Goal: Information Seeking & Learning: Check status

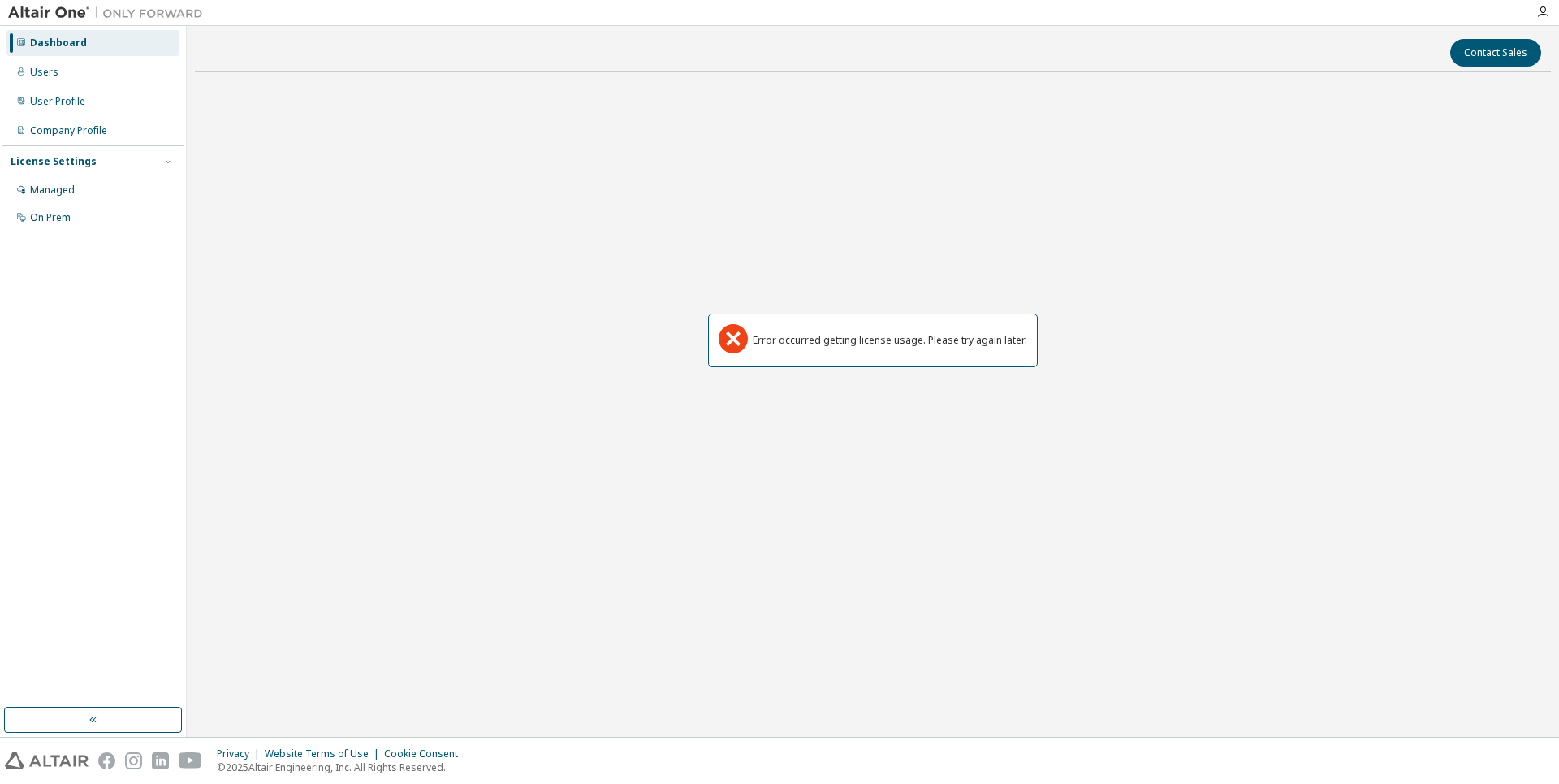
click at [731, 343] on icon at bounding box center [733, 338] width 29 height 29
click at [68, 33] on div "Dashboard" at bounding box center [92, 43] width 173 height 26
click at [67, 38] on div "Dashboard" at bounding box center [58, 43] width 57 height 13
click at [46, 80] on div "Users" at bounding box center [92, 72] width 173 height 26
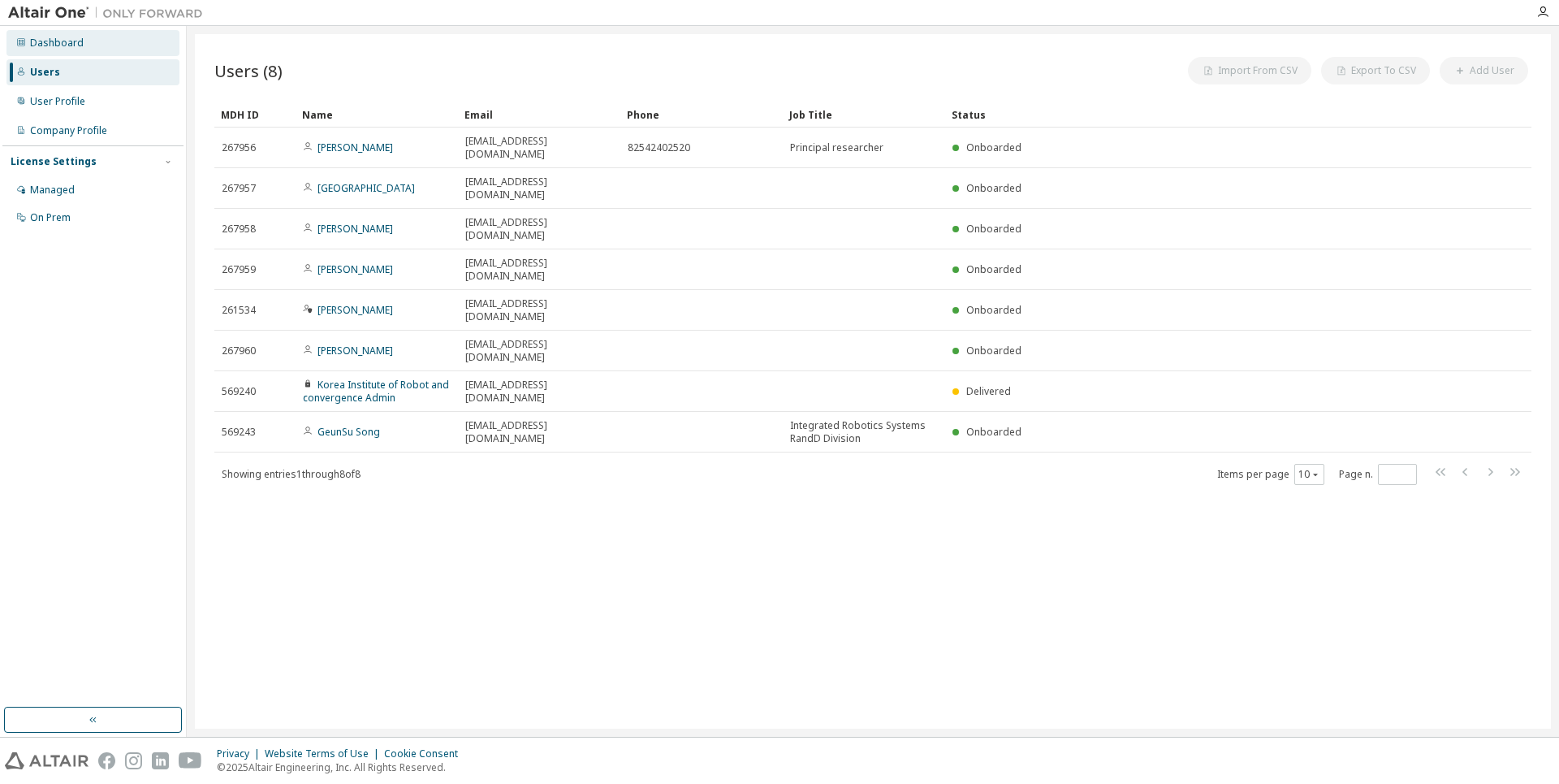
click at [44, 53] on div "Dashboard" at bounding box center [92, 43] width 173 height 26
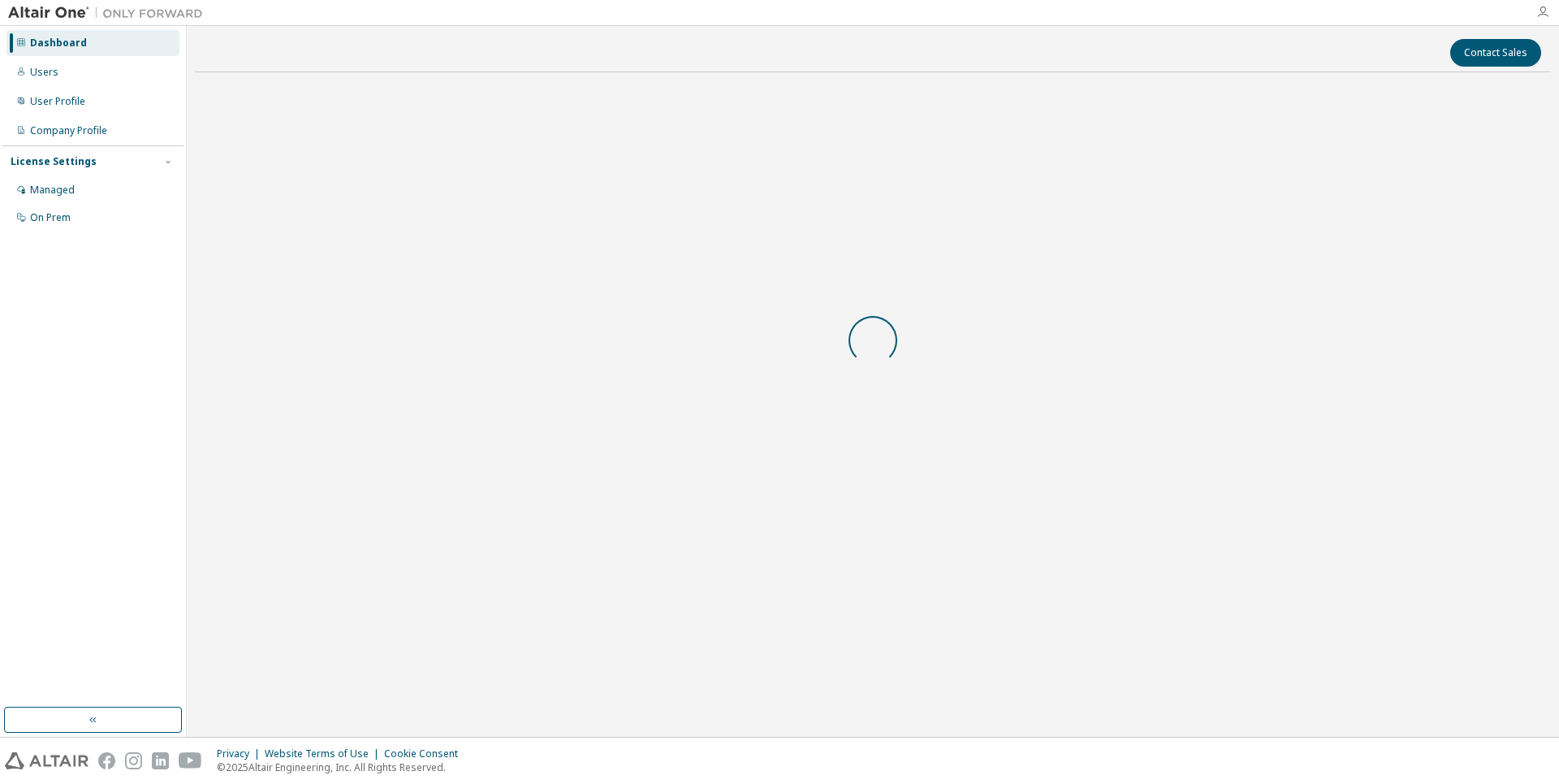
click at [1545, 15] on icon "button" at bounding box center [1543, 12] width 13 height 13
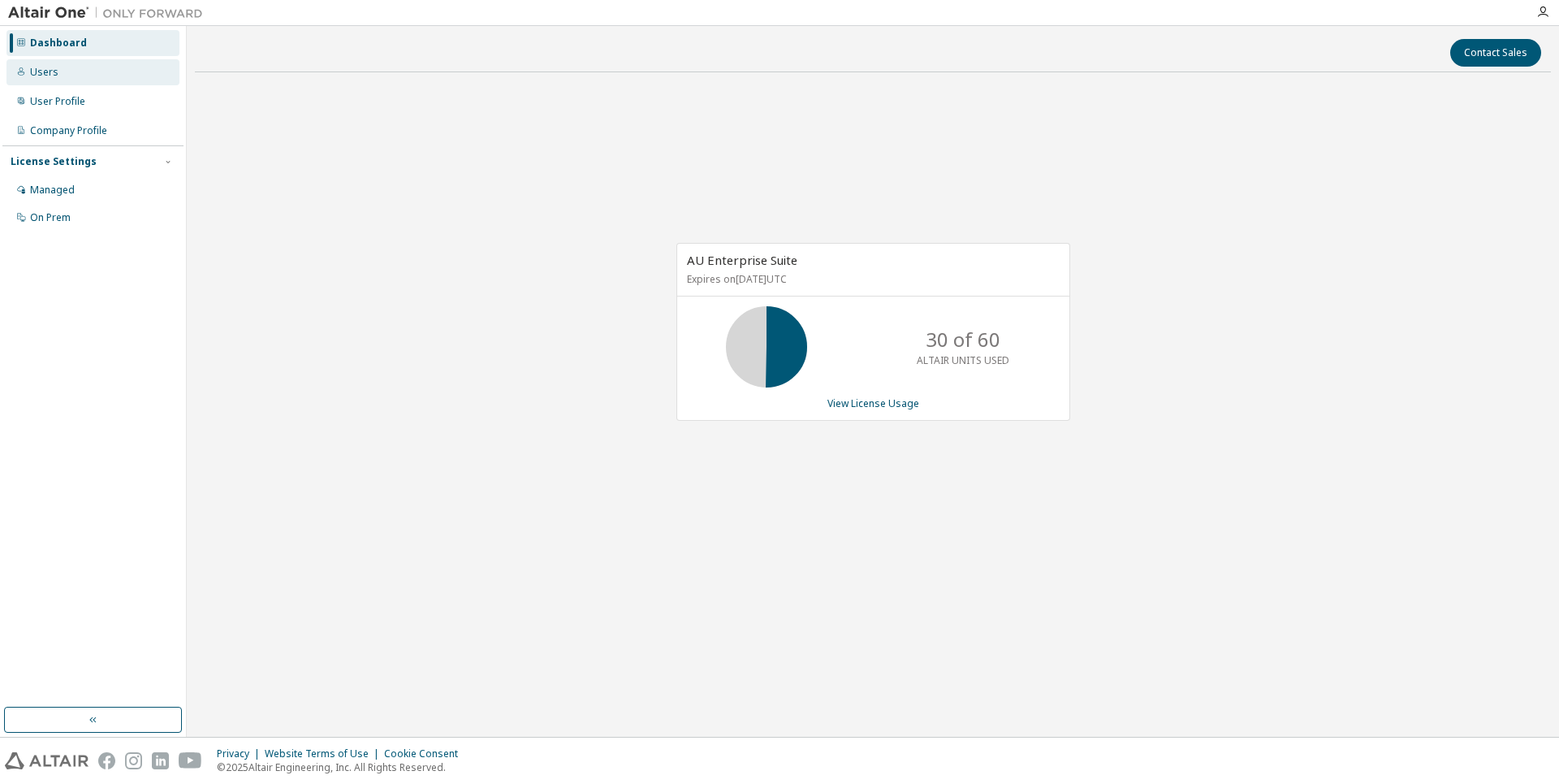
click at [27, 64] on div "Users" at bounding box center [92, 72] width 173 height 26
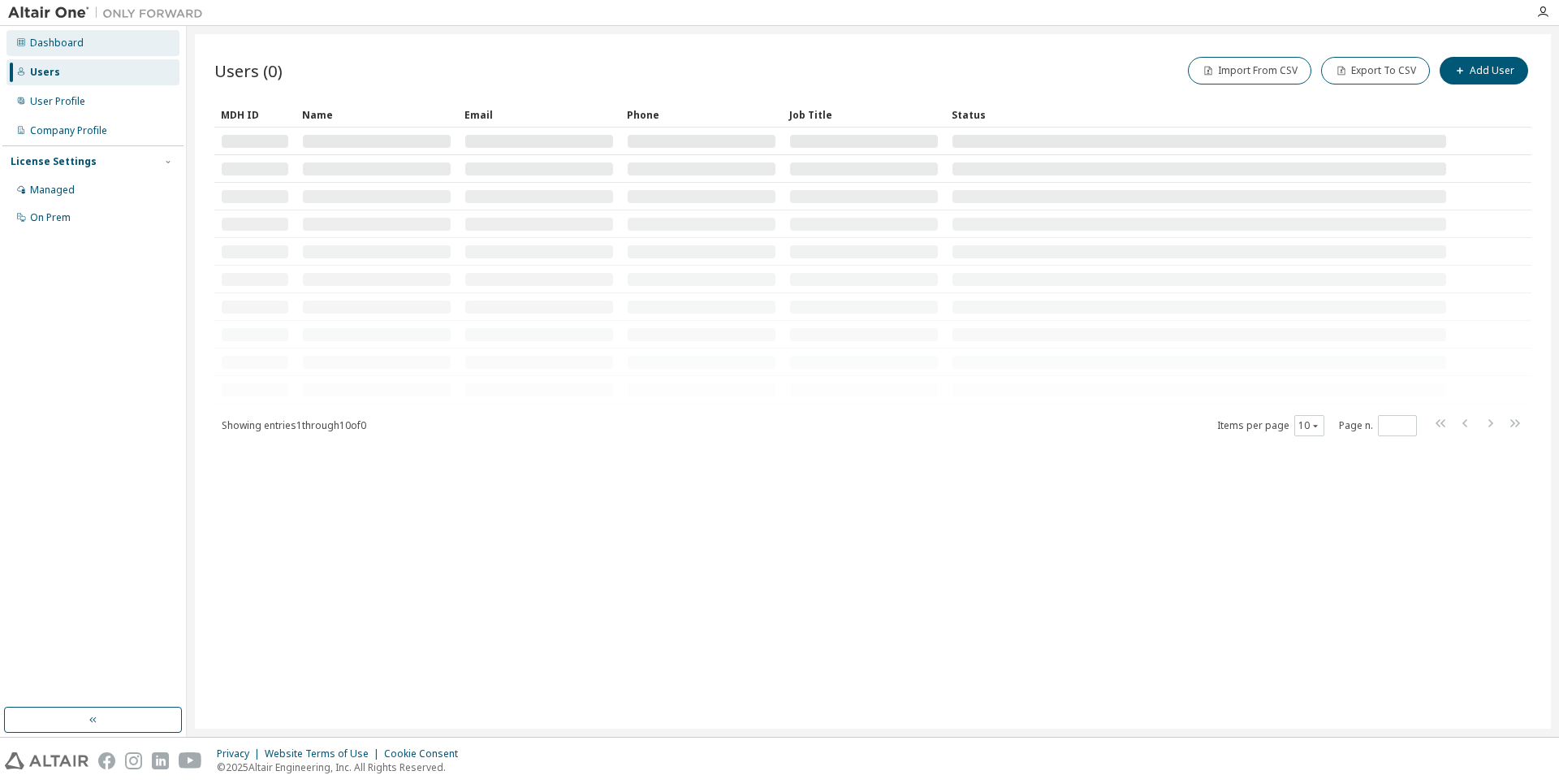
click at [35, 43] on div "Dashboard" at bounding box center [56, 43] width 53 height 13
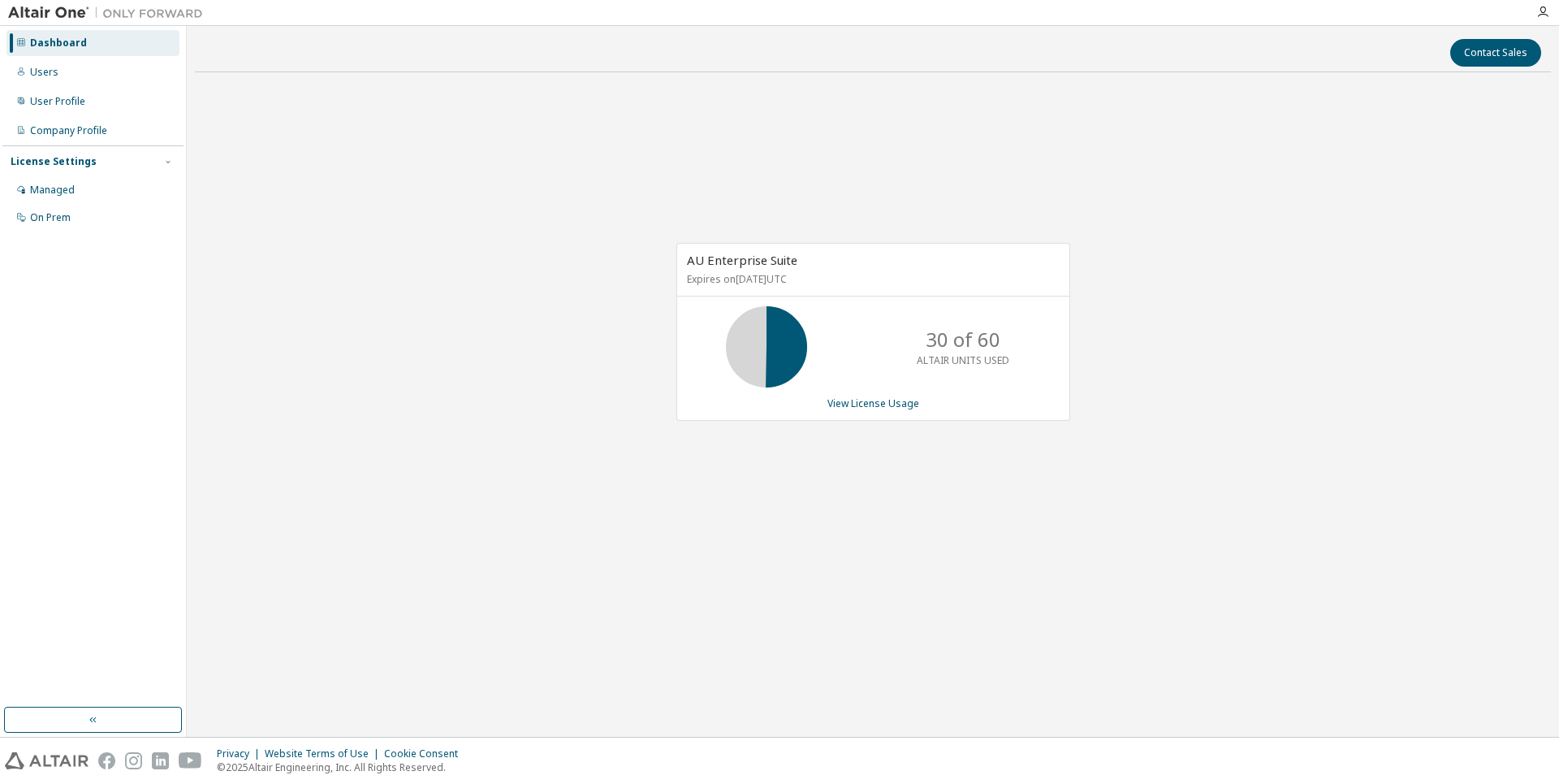
click at [864, 414] on div "AU Enterprise Suite Expires on [DATE] UTC 30 of 60 ALTAIR UNITS USED View Licen…" at bounding box center [873, 332] width 394 height 178
click at [857, 410] on link "View License Usage" at bounding box center [873, 402] width 92 height 14
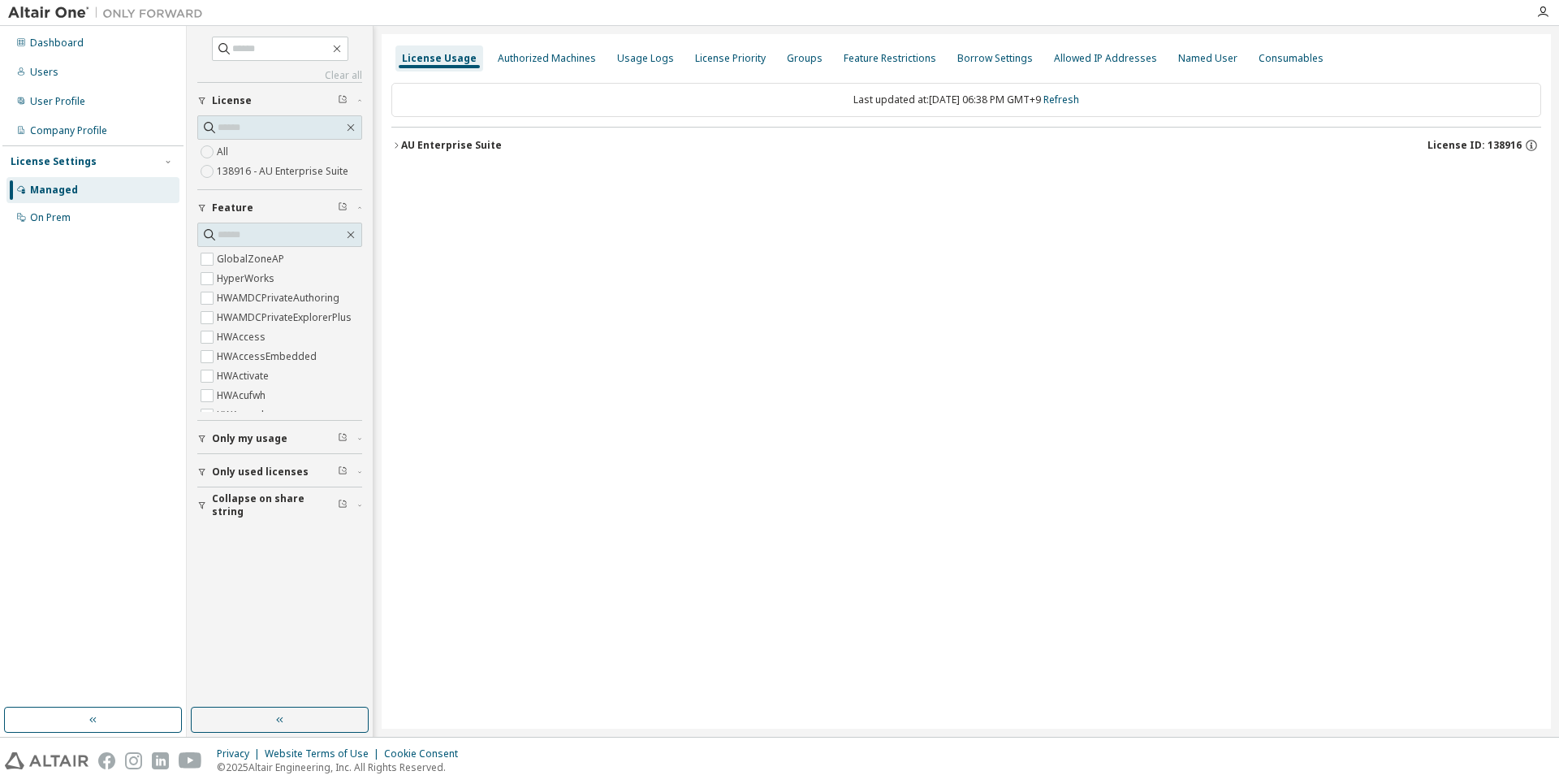
click at [427, 150] on div "AU Enterprise Suite" at bounding box center [451, 145] width 101 height 13
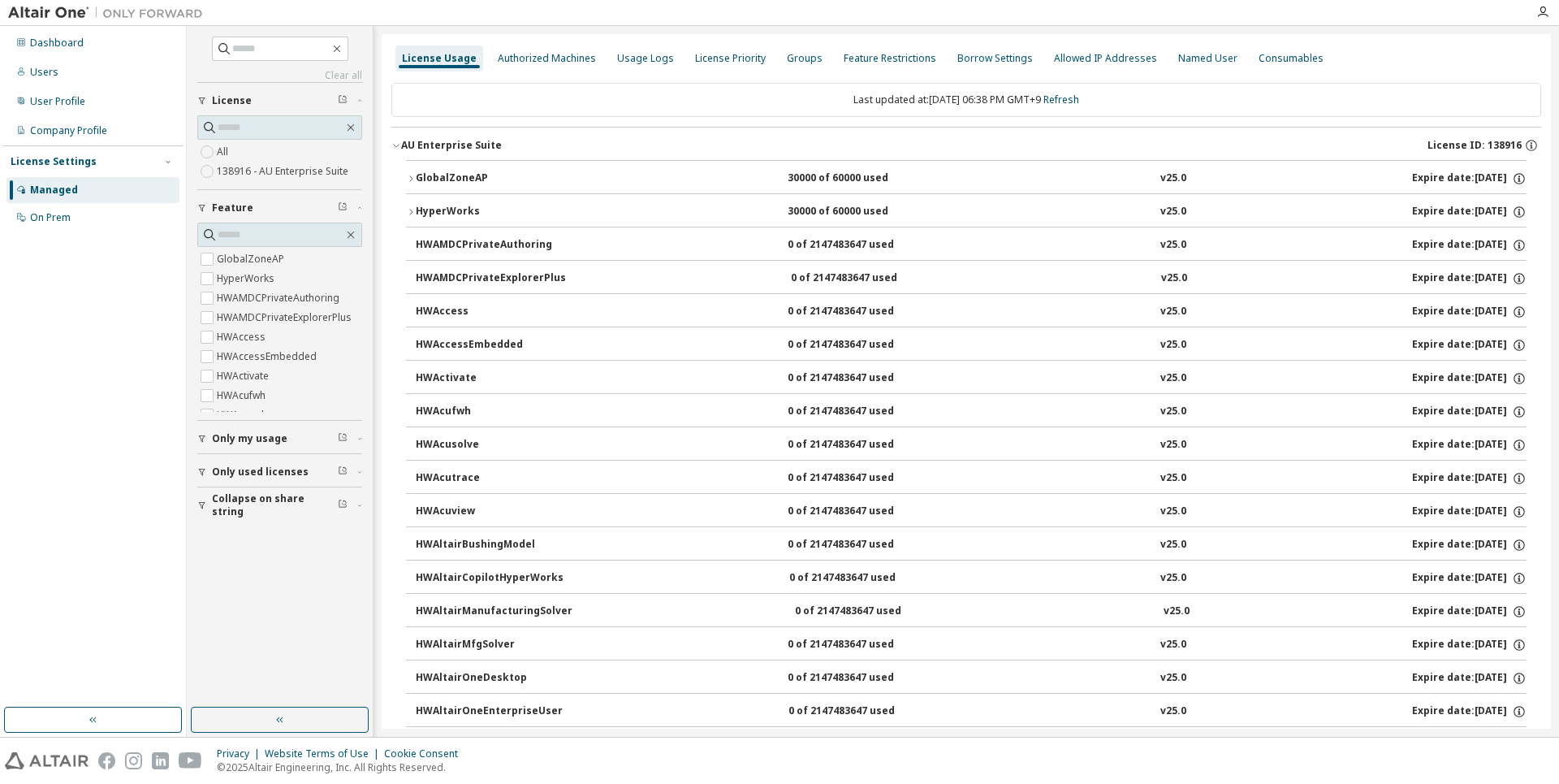
click at [412, 175] on icon "button" at bounding box center [411, 179] width 10 height 10
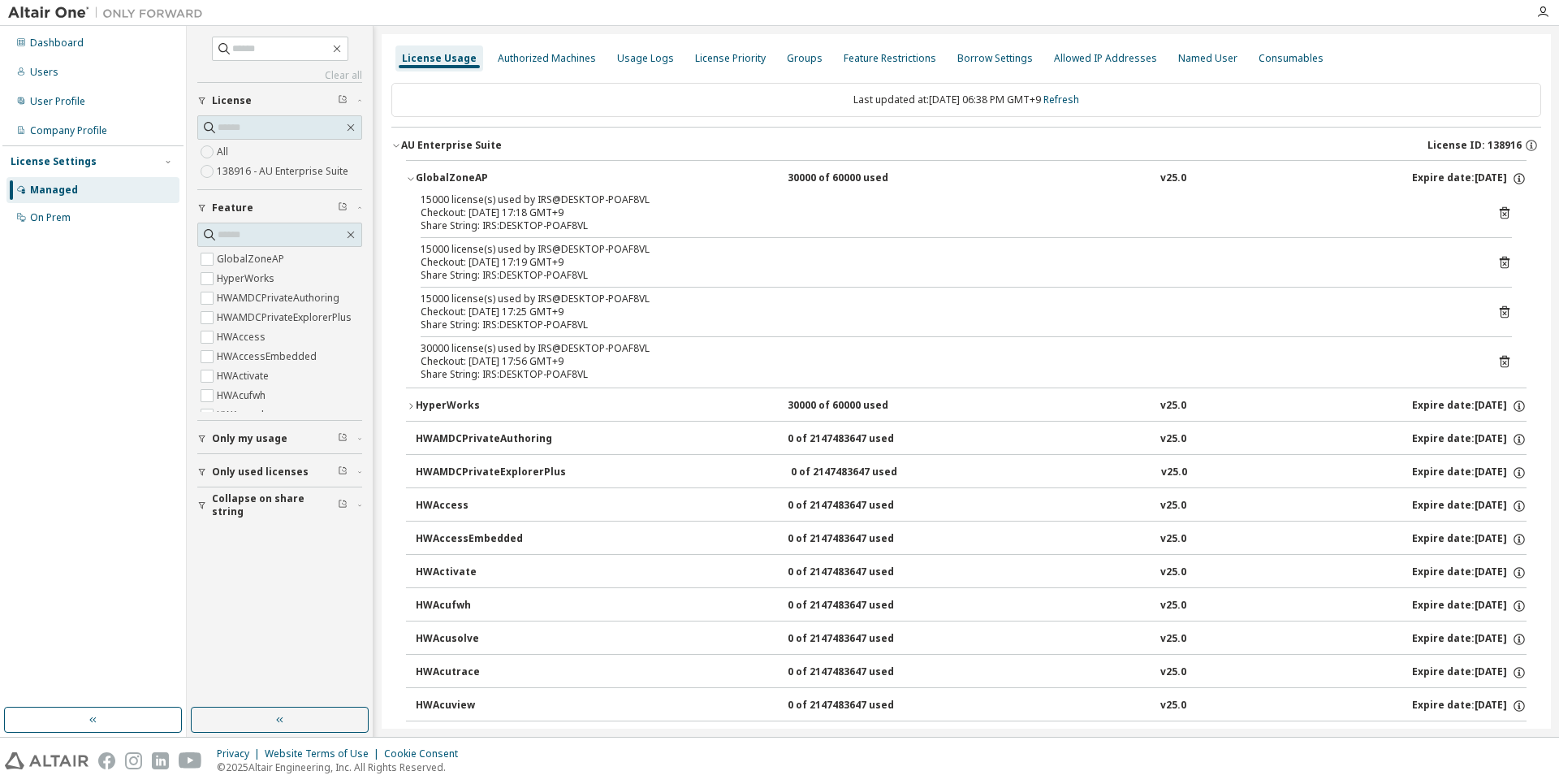
click at [412, 177] on icon "button" at bounding box center [411, 179] width 10 height 10
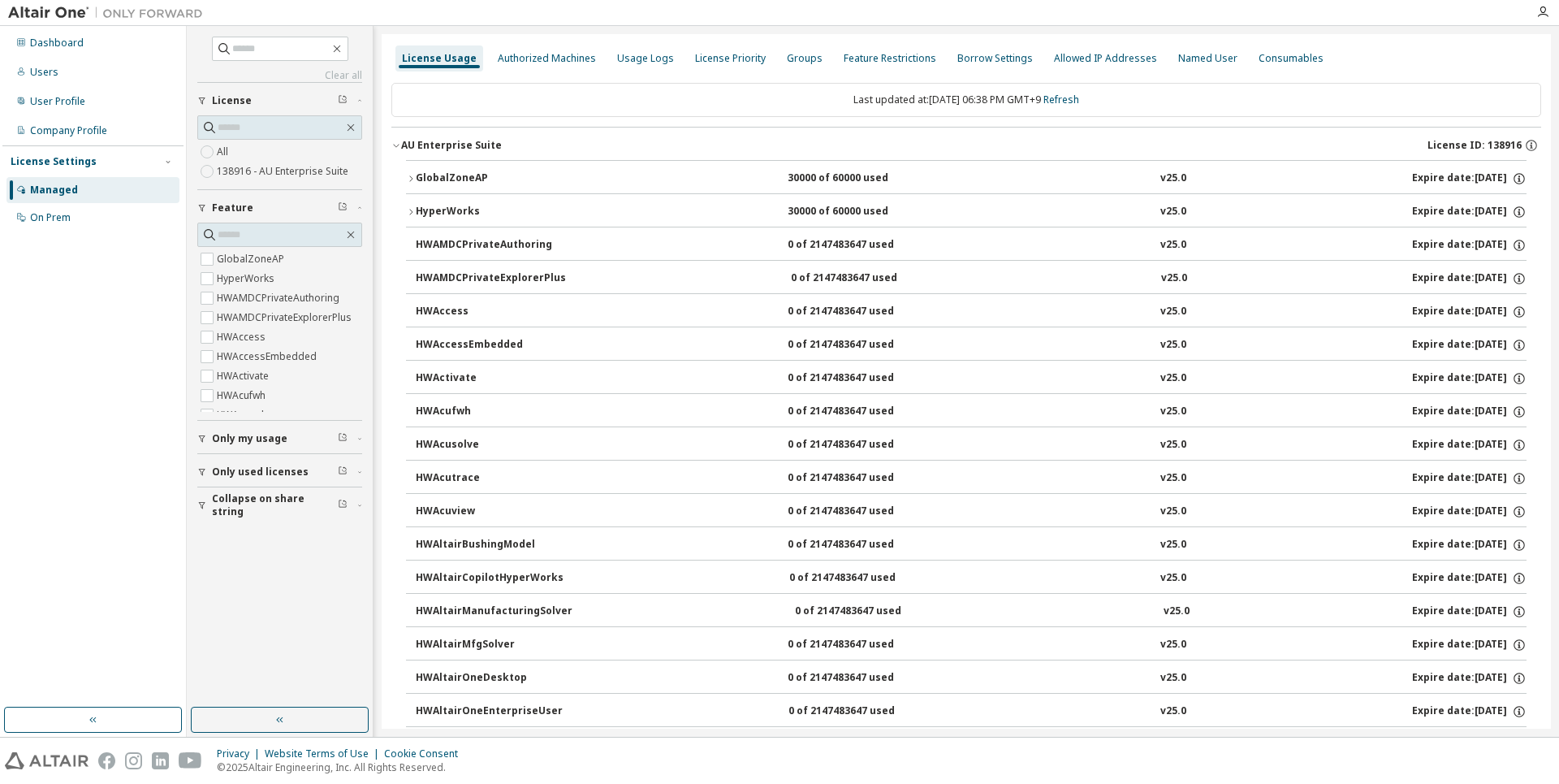
click at [410, 215] on icon "button" at bounding box center [411, 211] width 10 height 10
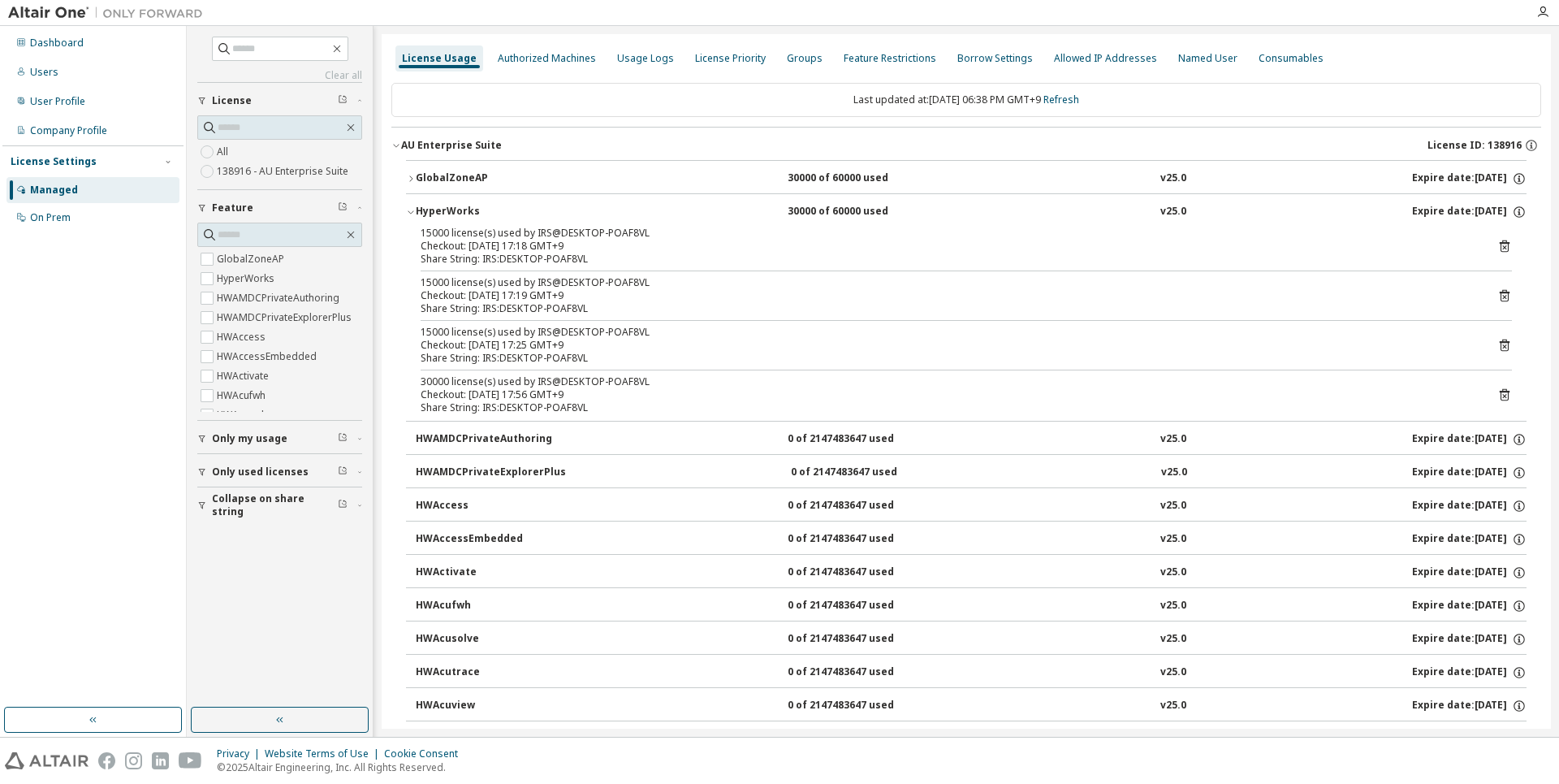
click at [410, 215] on icon "button" at bounding box center [411, 211] width 10 height 10
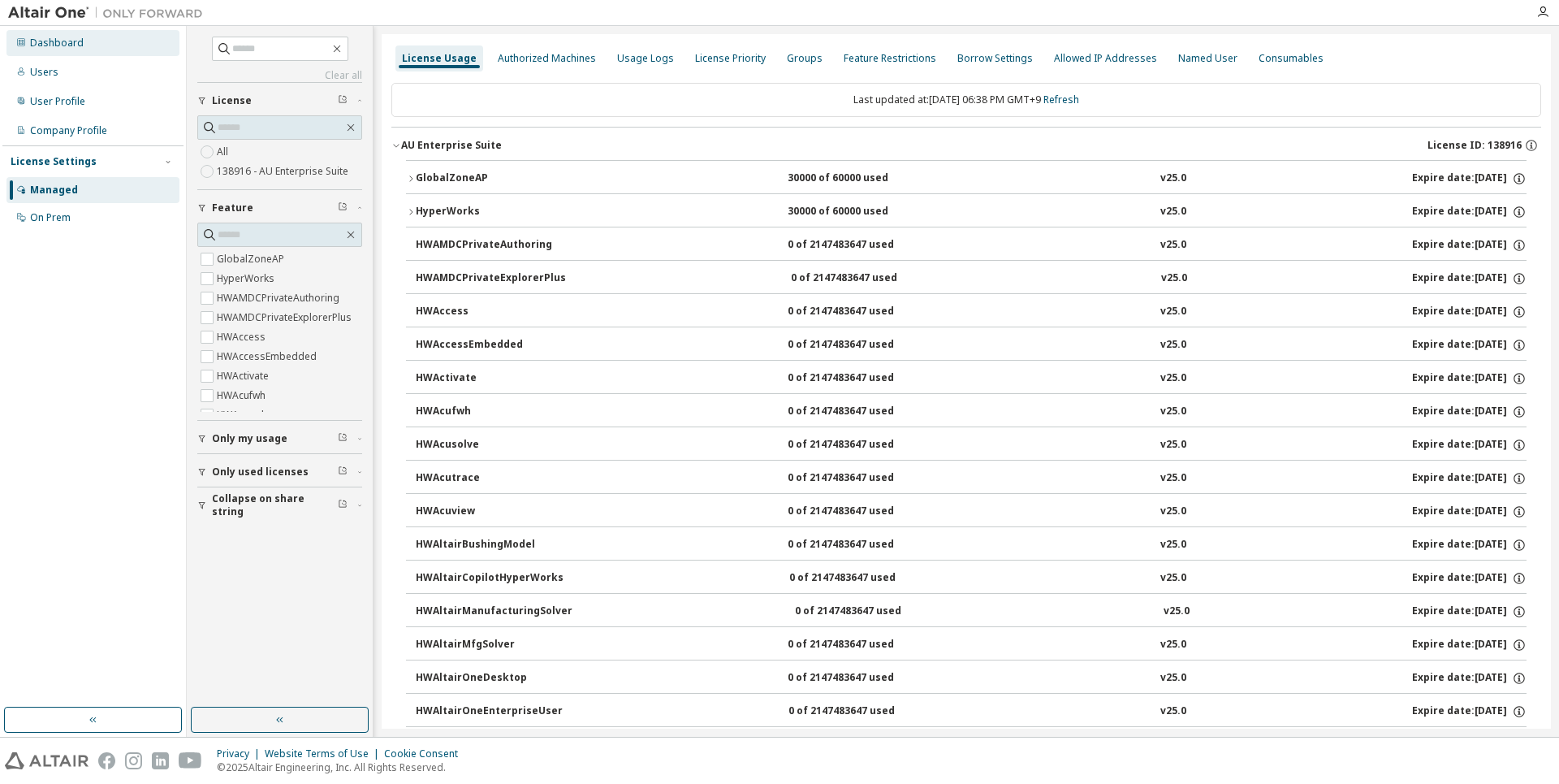
click at [59, 37] on div "Dashboard" at bounding box center [56, 43] width 53 height 13
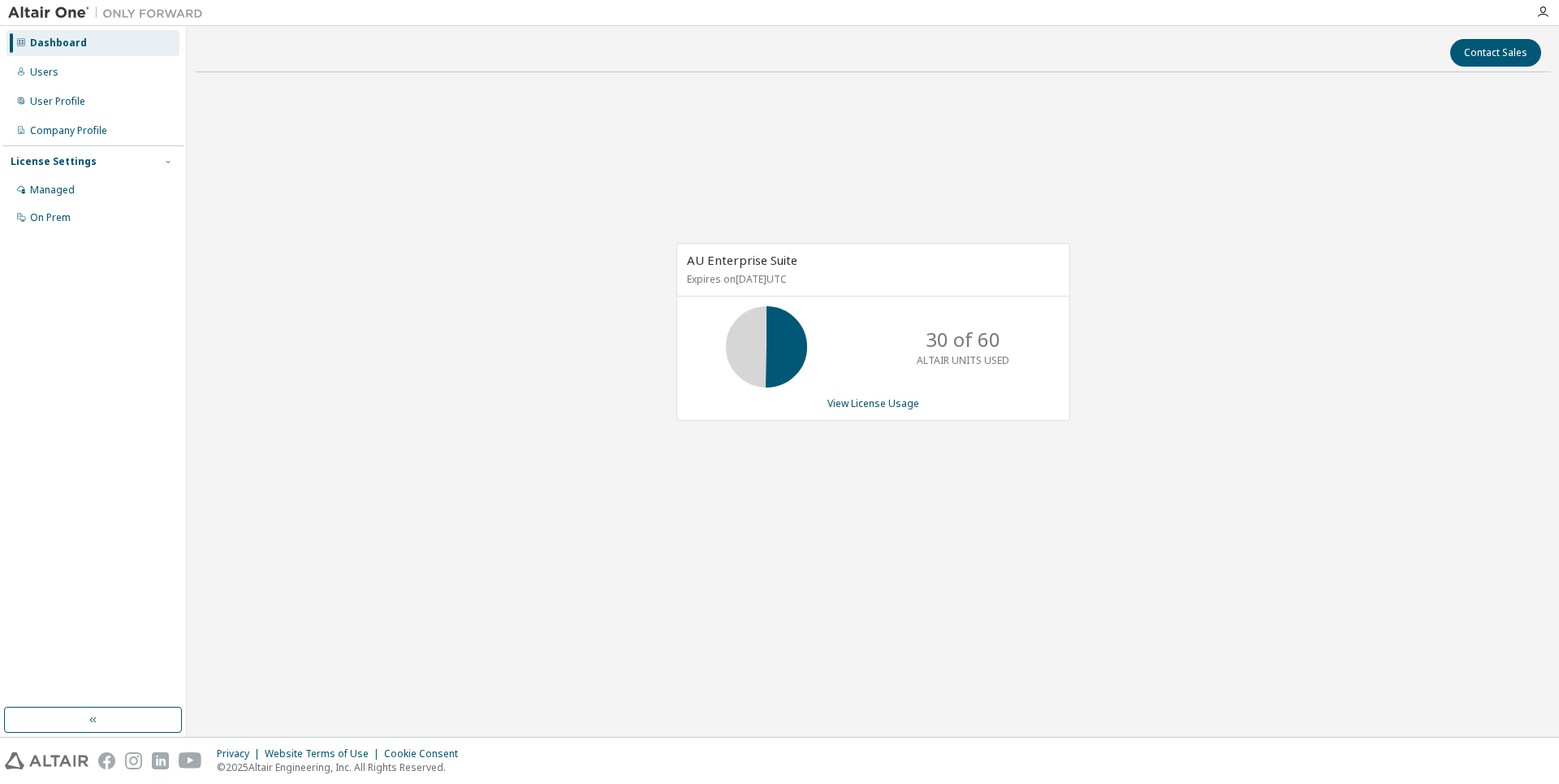
click at [772, 367] on icon at bounding box center [766, 346] width 41 height 41
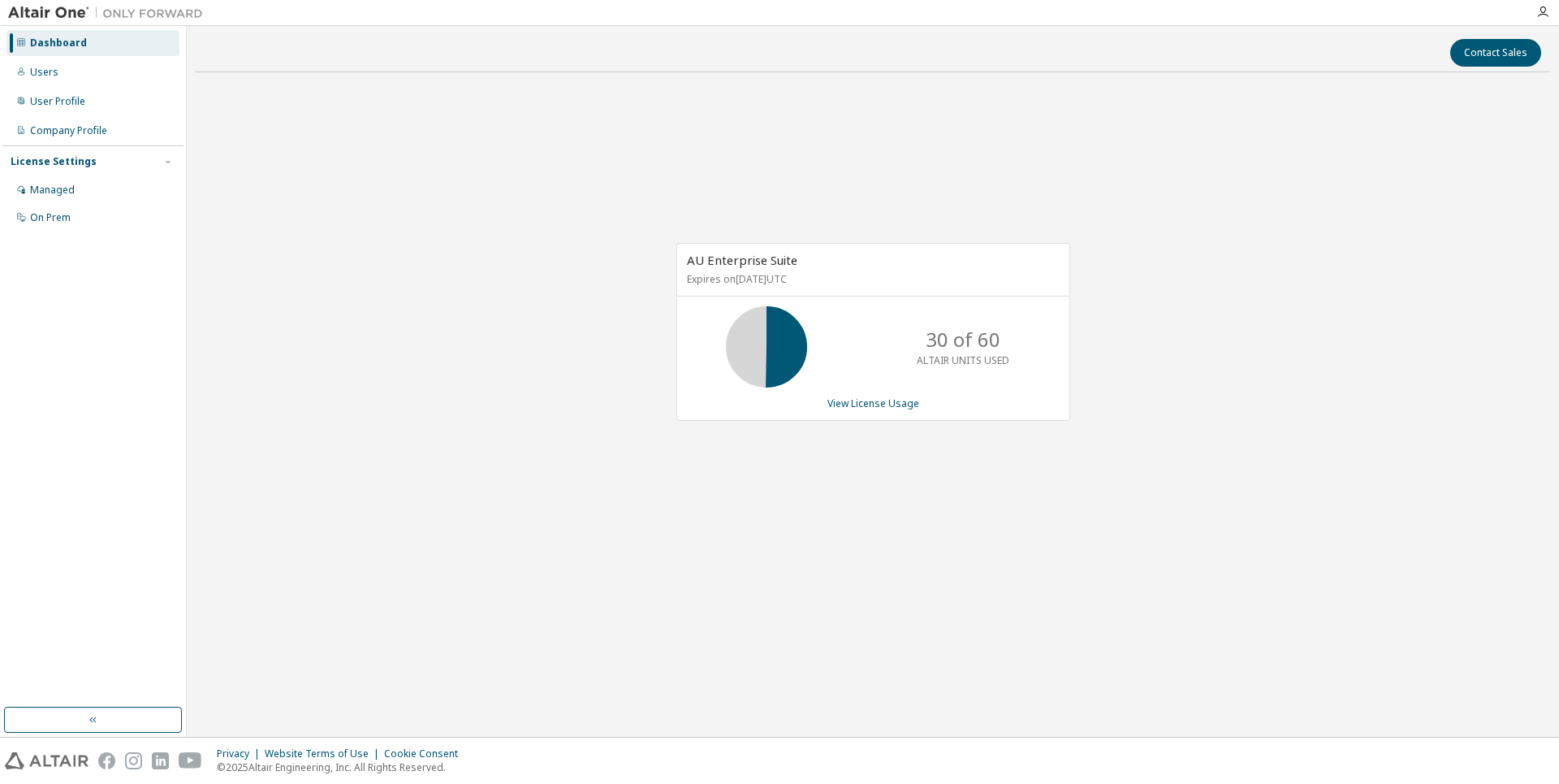
click at [933, 355] on p "ALTAIR UNITS USED" at bounding box center [963, 360] width 92 height 14
click at [1015, 392] on div "AU Enterprise Suite Expires on [DATE] UTC 30 of 60 ALTAIR UNITS USED View Licen…" at bounding box center [873, 332] width 394 height 178
